Goal: Find contact information: Find contact information

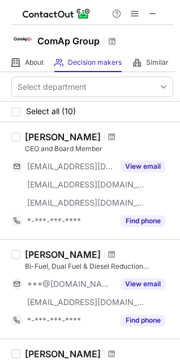
scroll to position [142, 0]
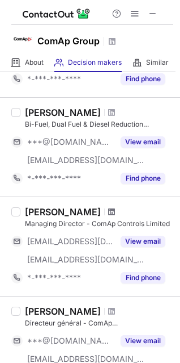
click at [111, 211] on span at bounding box center [111, 211] width 7 height 9
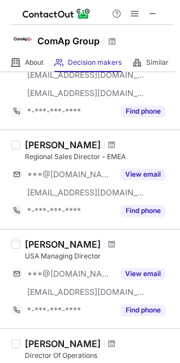
scroll to position [497, 0]
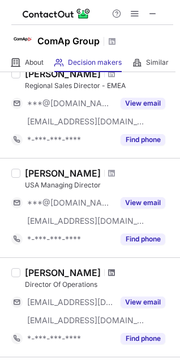
click at [108, 272] on span at bounding box center [111, 272] width 7 height 9
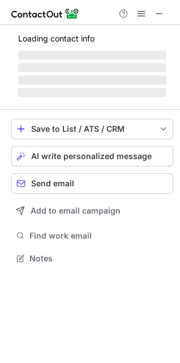
scroll to position [246, 180]
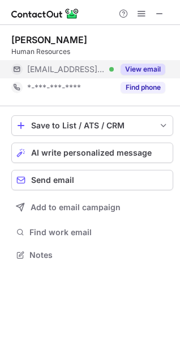
click at [143, 64] on button "View email" at bounding box center [143, 69] width 45 height 11
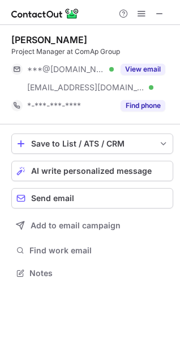
scroll to position [264, 180]
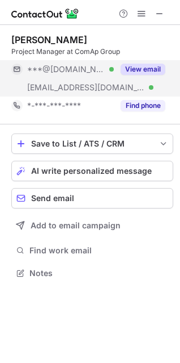
click at [150, 62] on div "View email" at bounding box center [140, 69] width 52 height 18
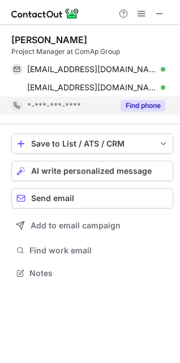
click at [143, 106] on button "Find phone" at bounding box center [143, 105] width 45 height 11
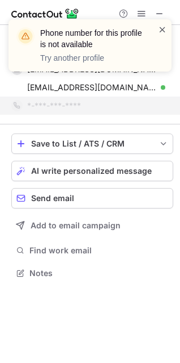
click at [163, 24] on span at bounding box center [162, 29] width 9 height 11
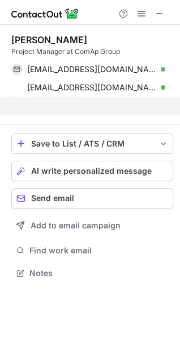
click at [160, 13] on div "Phone number for this profile is not available Try another profile" at bounding box center [90, 50] width 182 height 84
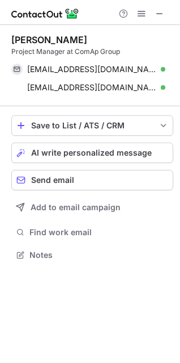
click at [160, 13] on span at bounding box center [160, 13] width 9 height 9
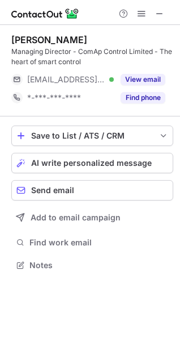
scroll to position [257, 180]
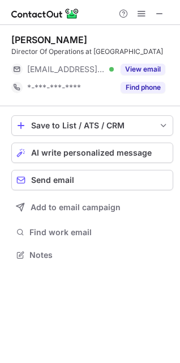
scroll to position [246, 180]
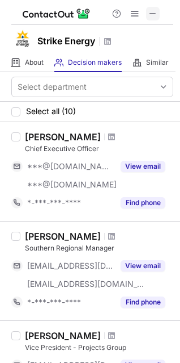
click at [153, 15] on span at bounding box center [153, 13] width 9 height 9
